Goal: Transaction & Acquisition: Subscribe to service/newsletter

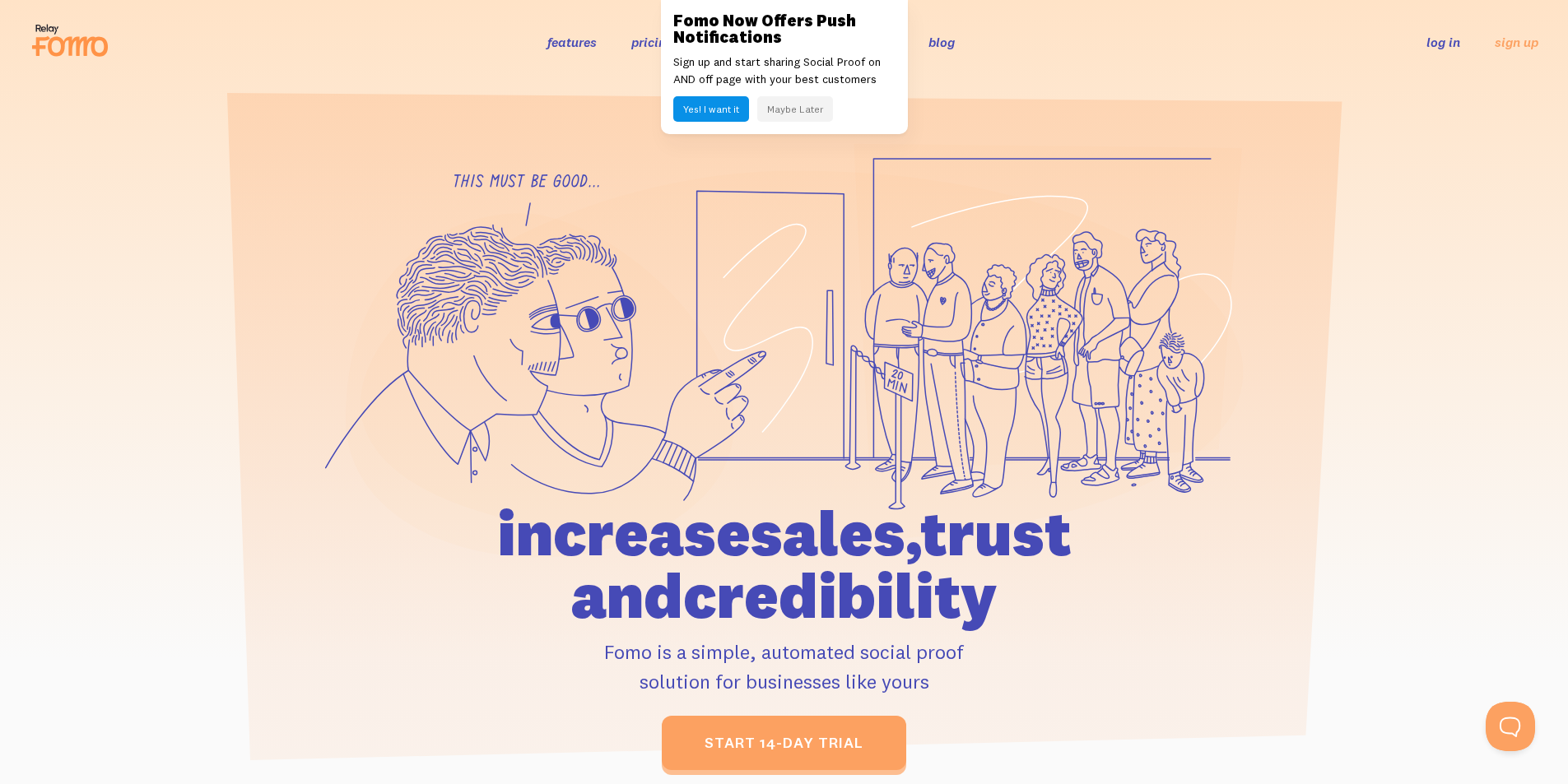
click at [706, 113] on button "Yes! I want it" at bounding box center [711, 109] width 76 height 26
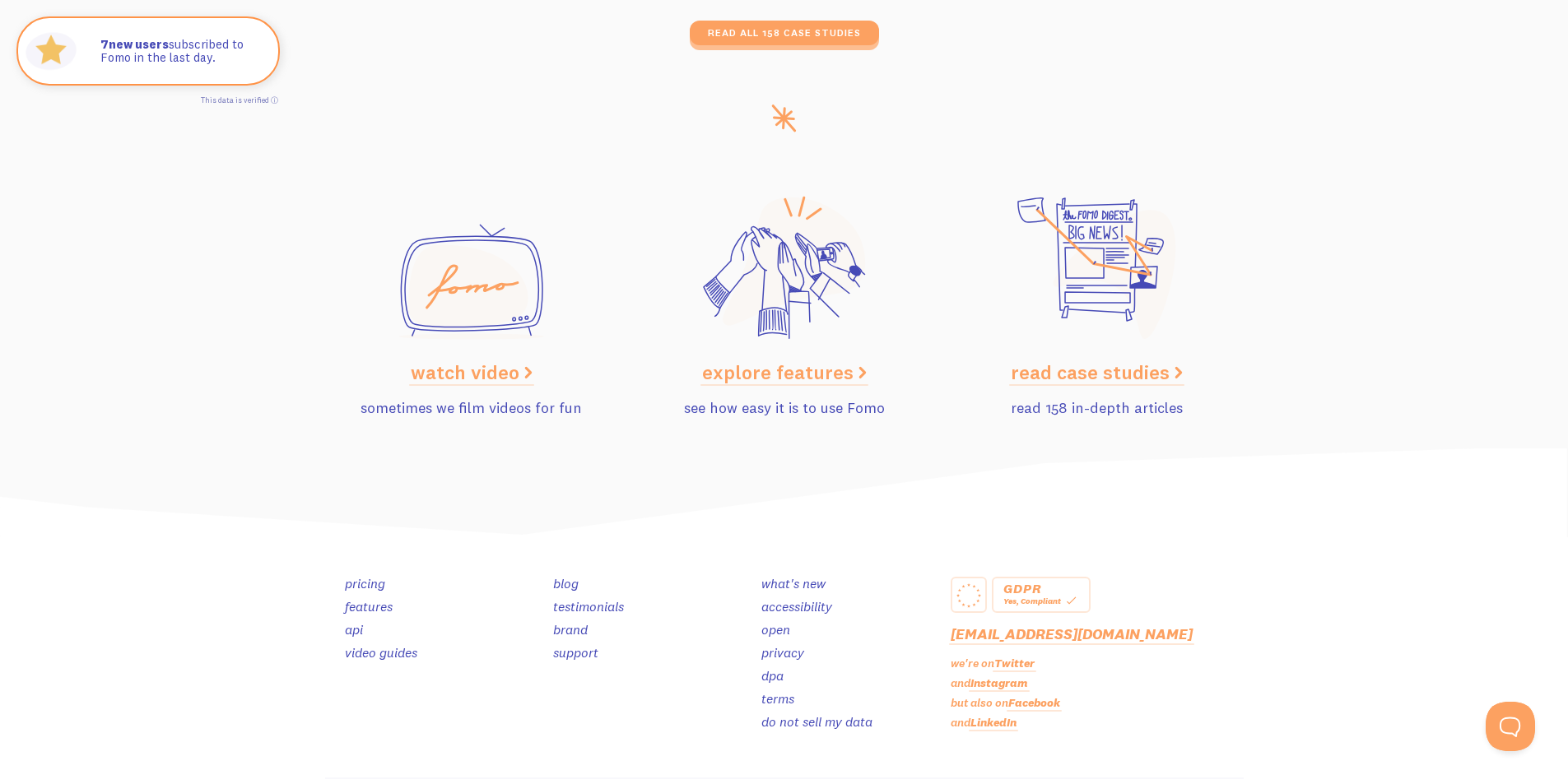
scroll to position [8223, 0]
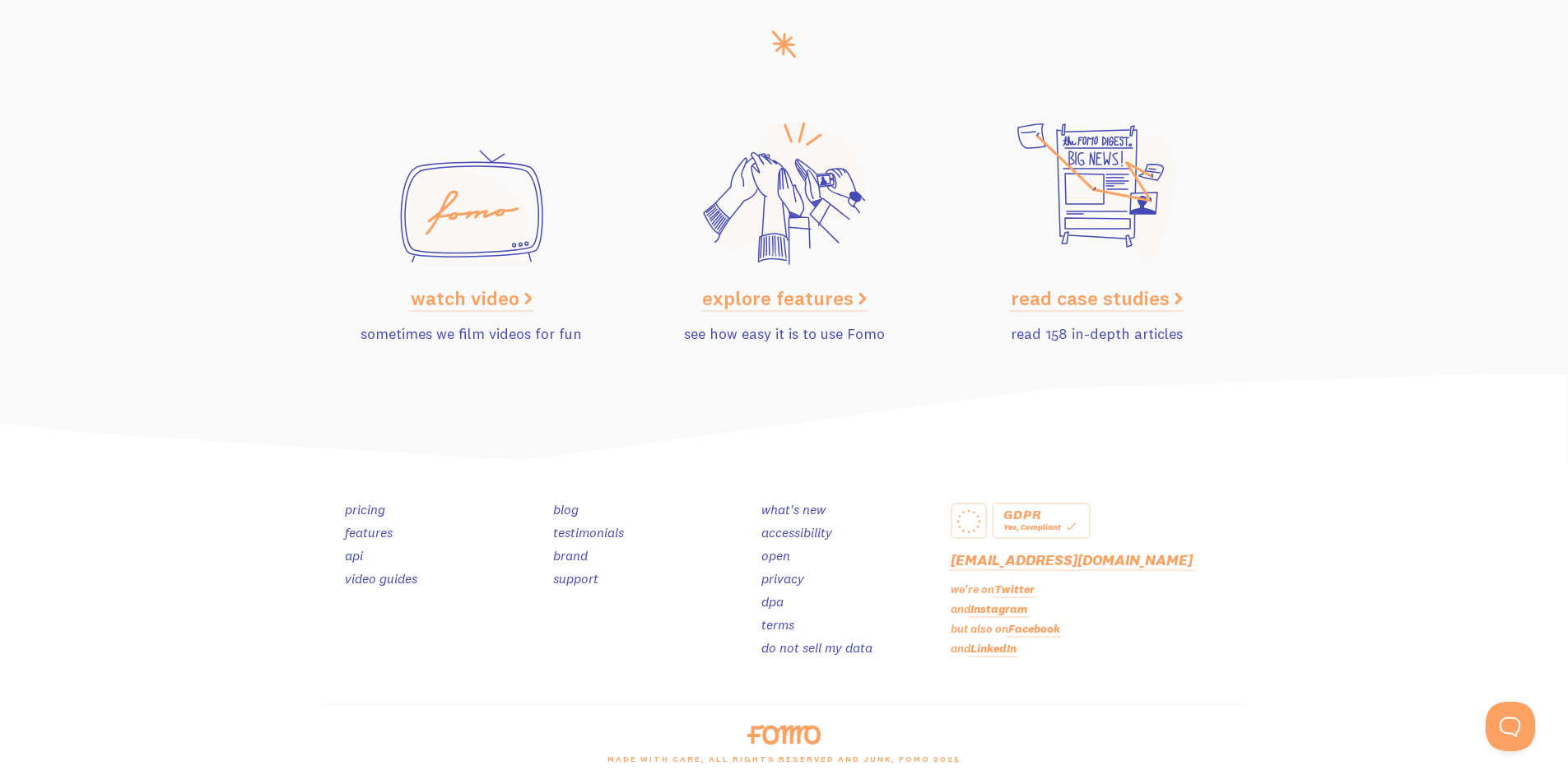
click at [367, 512] on link "pricing" at bounding box center [365, 509] width 41 height 17
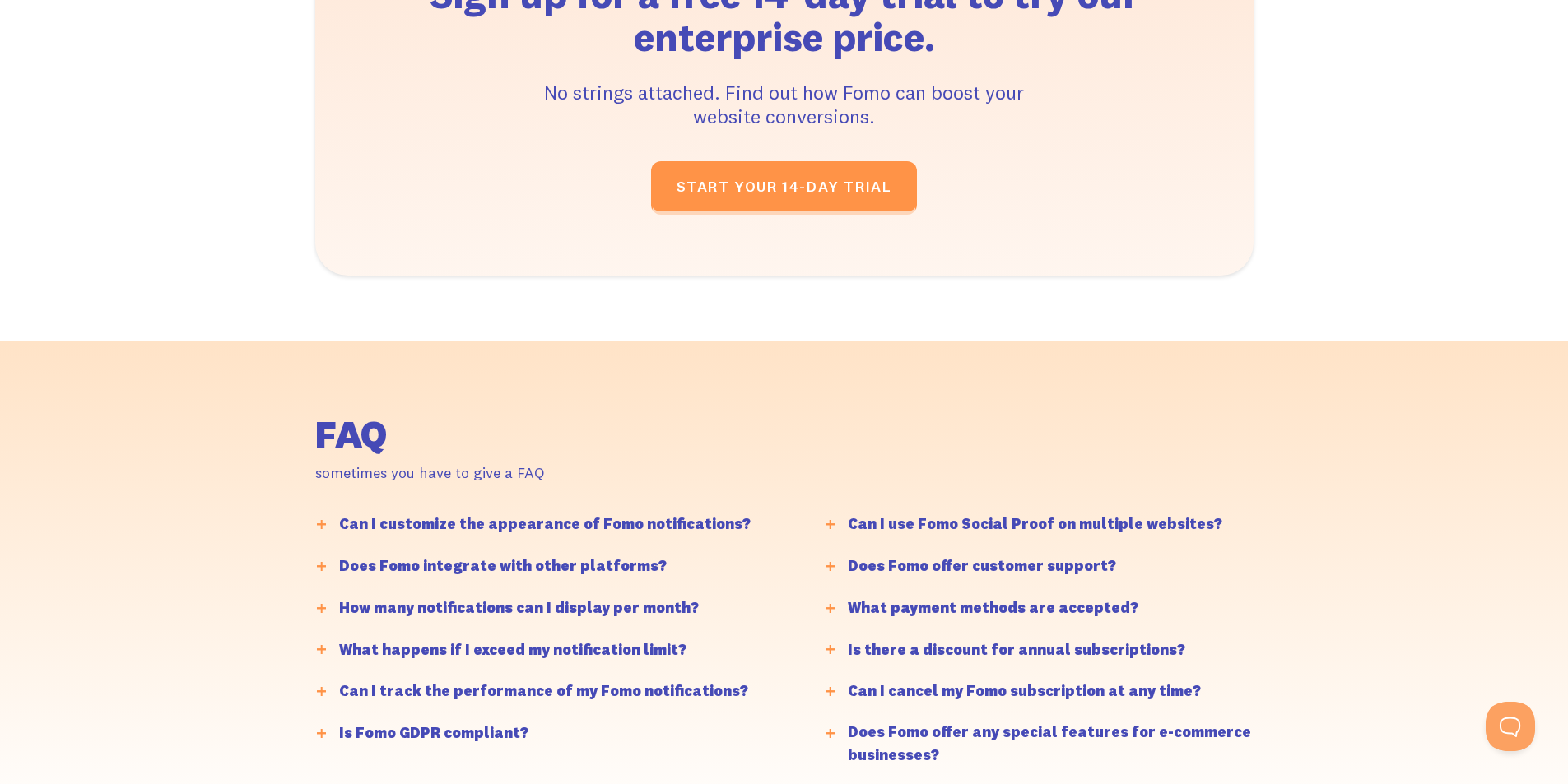
scroll to position [3703, 0]
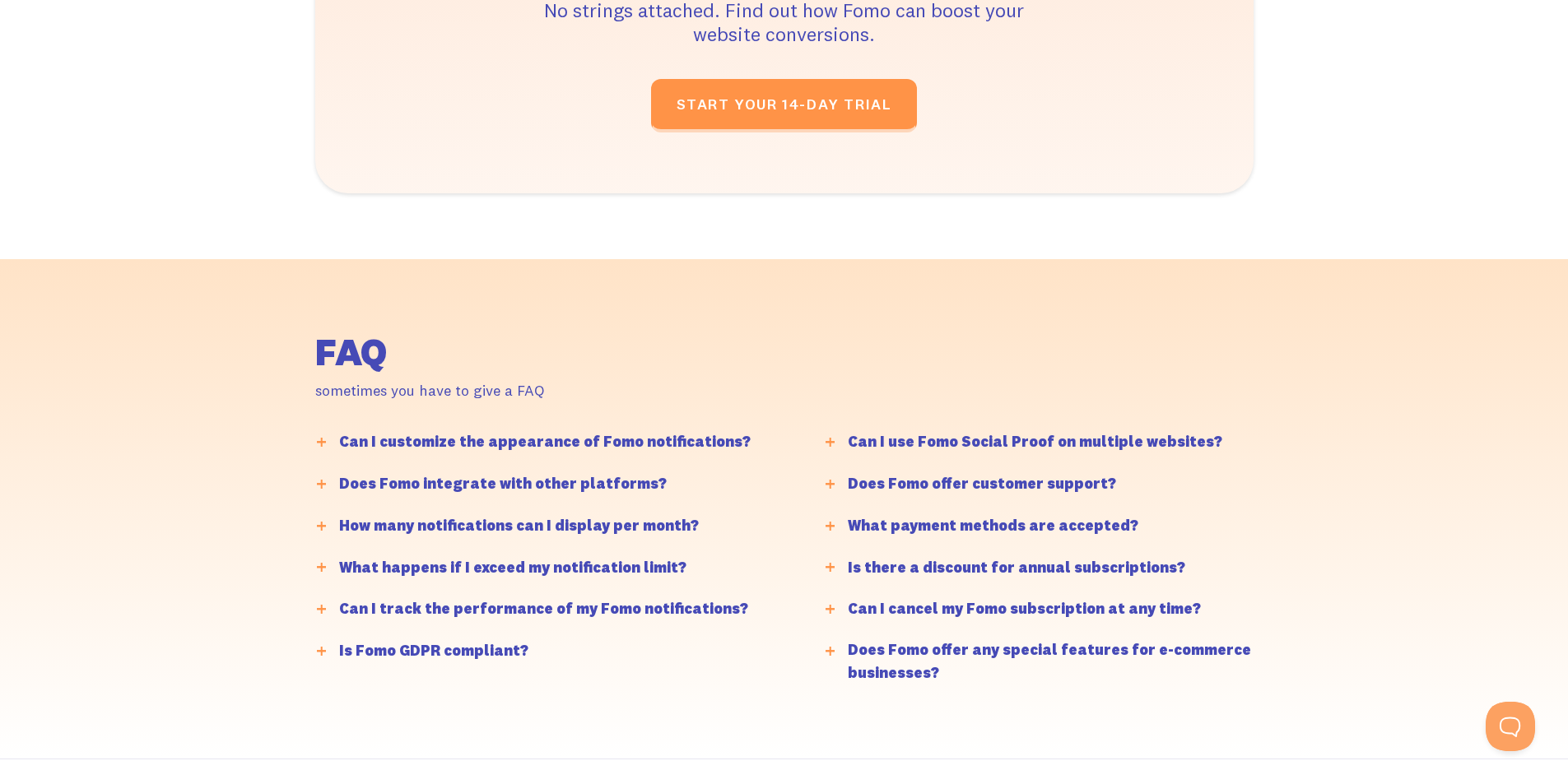
click at [321, 442] on line at bounding box center [321, 442] width 9 height 0
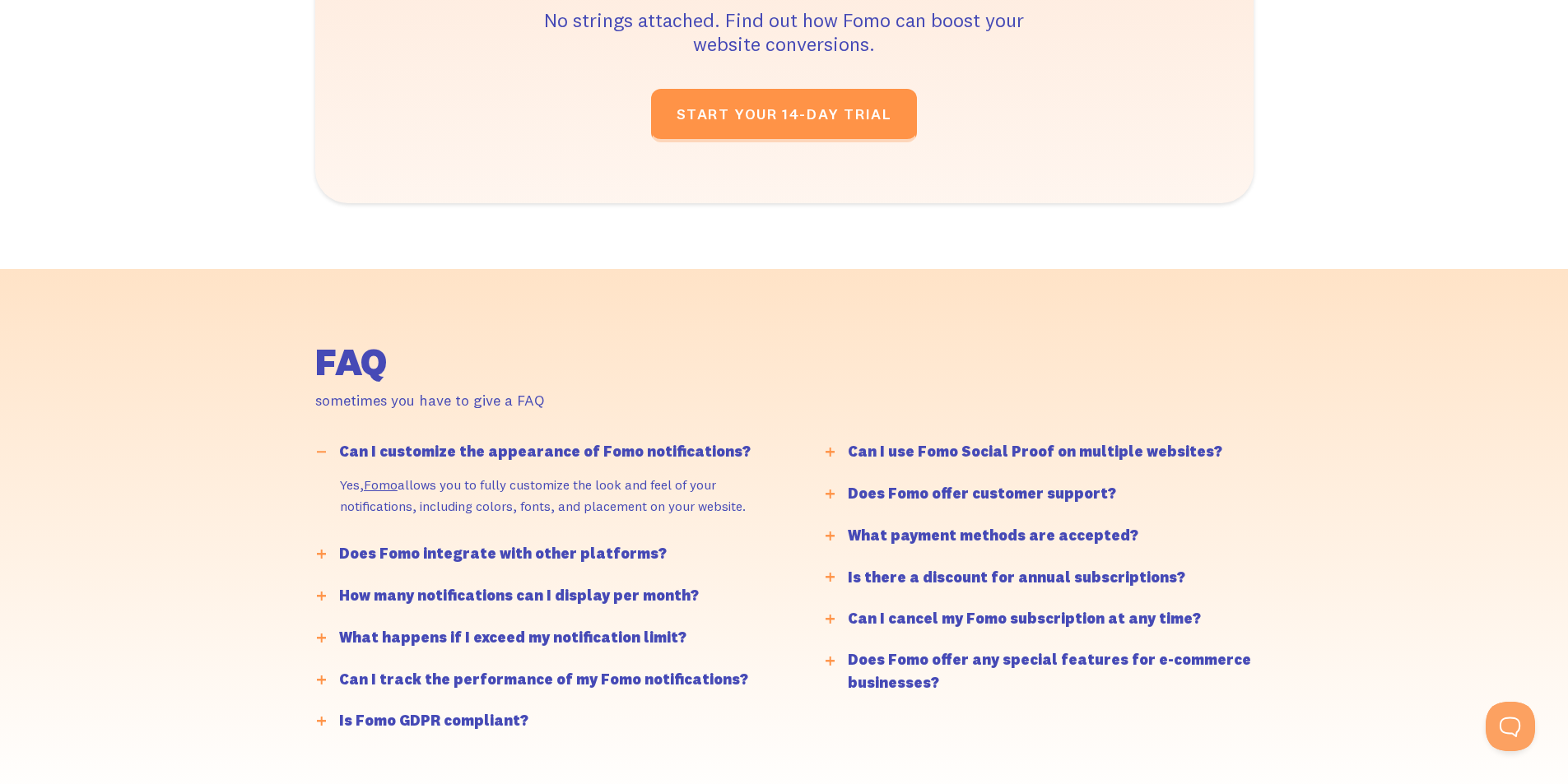
scroll to position [3612, 0]
